Goal: Download file/media

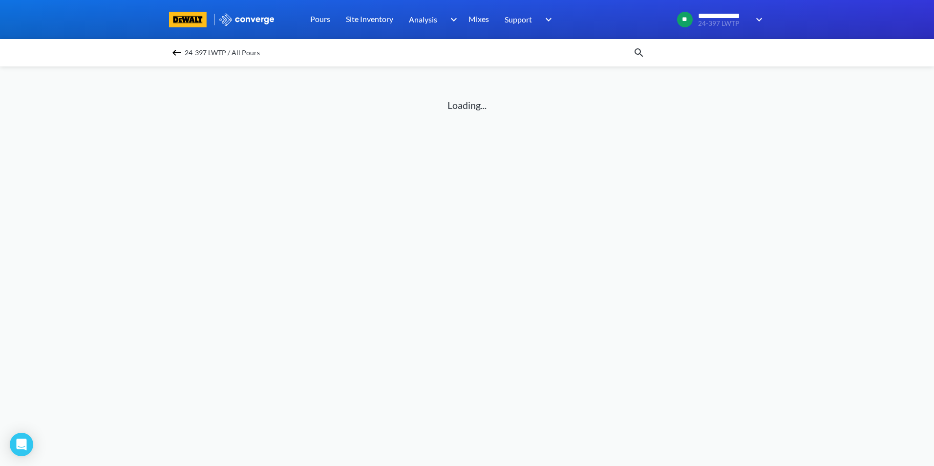
click at [190, 47] on span "24-397 LWTP / All Pours" at bounding box center [222, 53] width 75 height 14
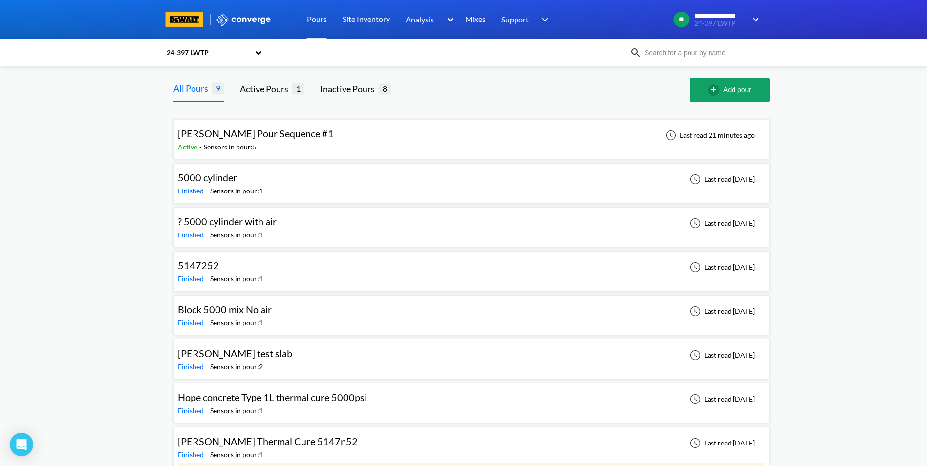
click at [270, 136] on span "[PERSON_NAME] Pour Sequence #1" at bounding box center [256, 134] width 156 height 12
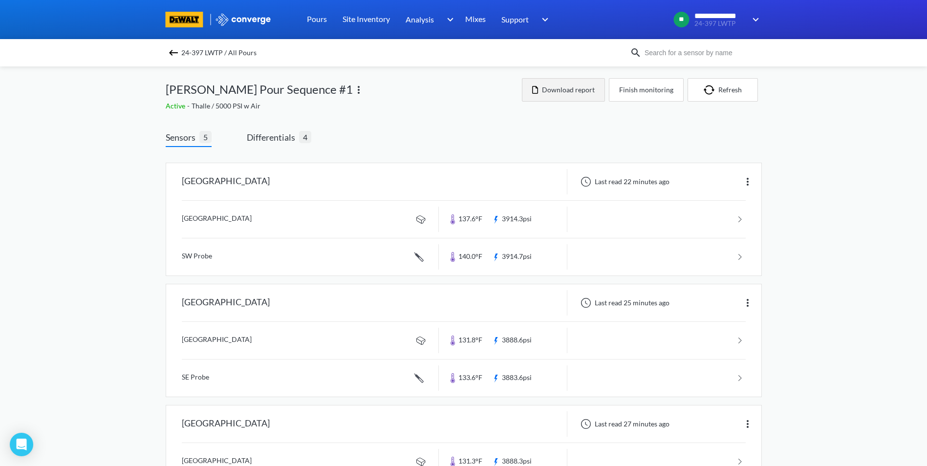
click at [562, 89] on button "Download report" at bounding box center [563, 89] width 83 height 23
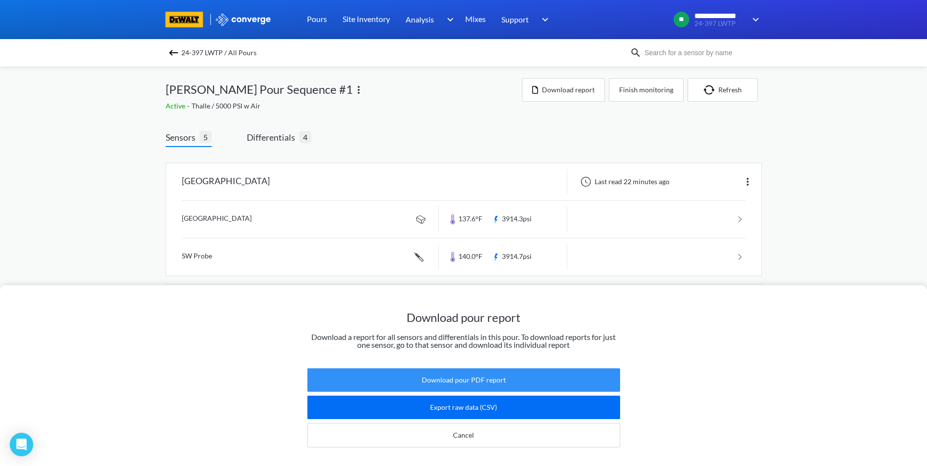
click at [355, 368] on button "Download pour PDF report" at bounding box center [463, 379] width 313 height 23
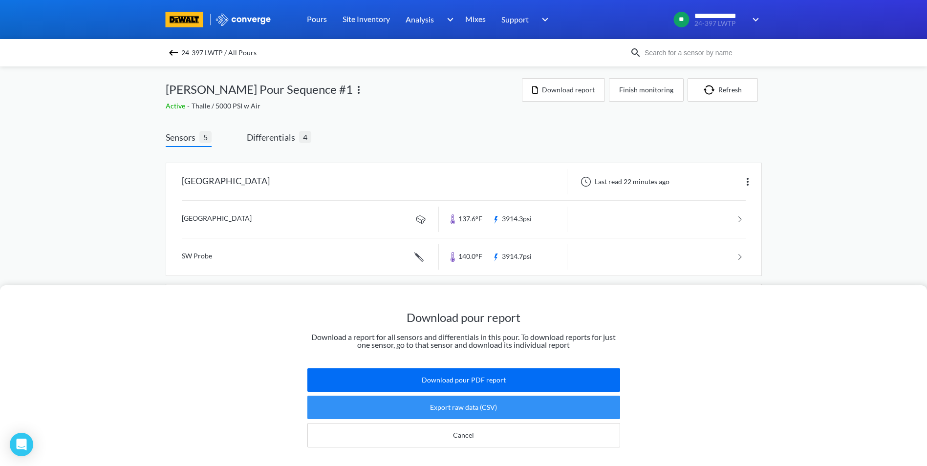
click at [493, 396] on button "Export raw data (CSV)" at bounding box center [463, 407] width 313 height 23
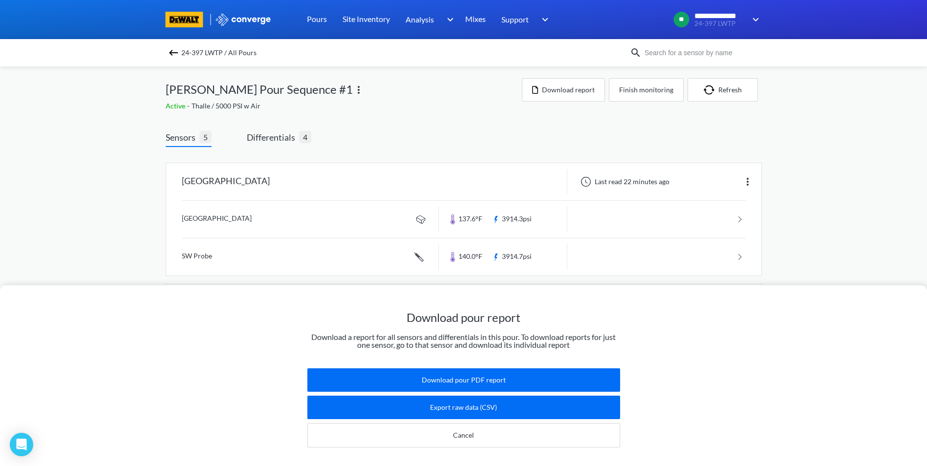
click at [571, 135] on div "Download pour report Download a report for all sensors and differentials in thi…" at bounding box center [463, 233] width 927 height 466
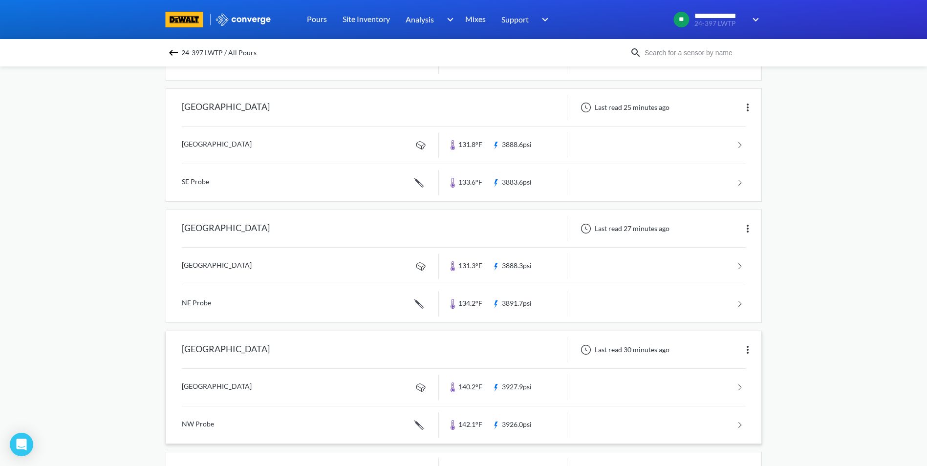
scroll to position [239, 0]
